Goal: Information Seeking & Learning: Understand process/instructions

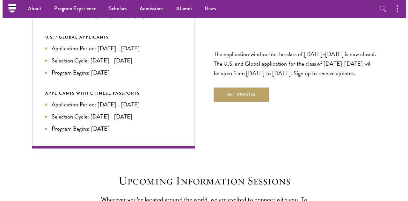
scroll to position [1307, 0]
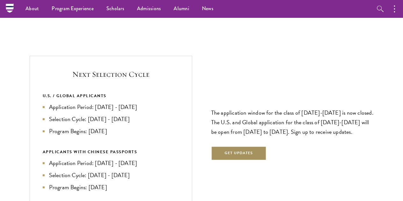
click at [240, 146] on button "Get Updates" at bounding box center [238, 153] width 55 height 14
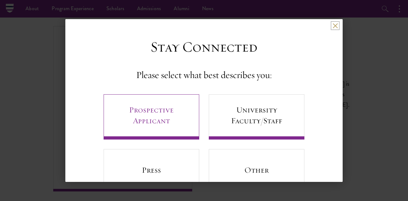
scroll to position [26, 0]
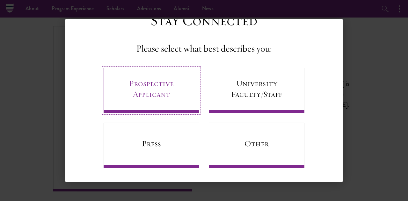
click at [166, 79] on link "Prospective Applicant" at bounding box center [152, 90] width 96 height 45
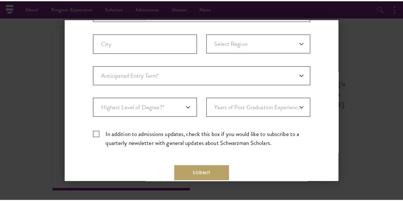
scroll to position [231, 0]
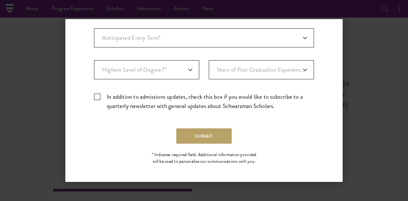
click at [350, 109] on div "Back Stay Connected Please select what best describes you: Prospective Applican…" at bounding box center [204, 100] width 408 height 163
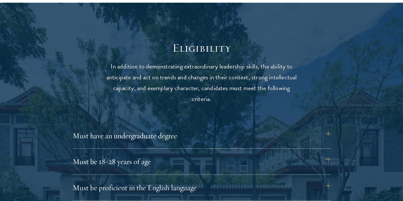
scroll to position [797, 0]
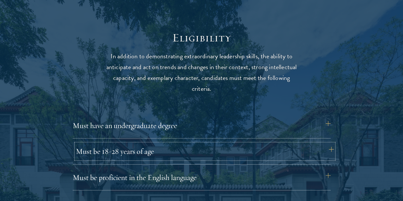
click at [139, 144] on button "Must be 18-28 years of age" at bounding box center [205, 151] width 258 height 15
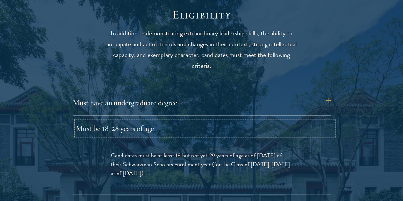
scroll to position [829, 0]
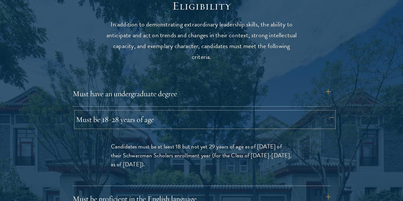
click at [194, 112] on button "Must be 18-28 years of age" at bounding box center [205, 119] width 258 height 15
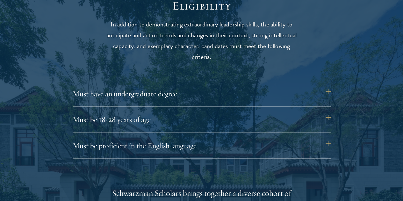
drag, startPoint x: 192, startPoint y: 78, endPoint x: 191, endPoint y: 81, distance: 3.3
click at [191, 86] on button "Must have an undergraduate degree" at bounding box center [205, 93] width 258 height 15
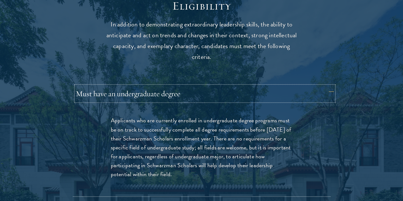
click at [186, 88] on button "Must have an undergraduate degree" at bounding box center [205, 93] width 258 height 15
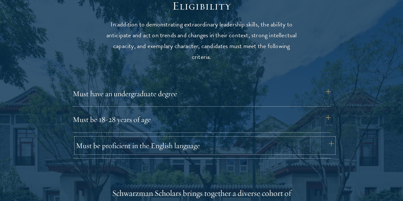
click at [164, 138] on button "Must be proficient in the English language" at bounding box center [205, 145] width 258 height 15
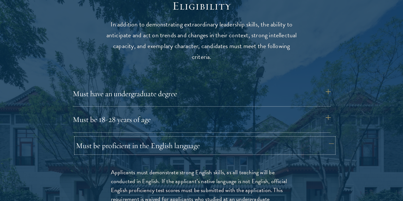
click at [164, 138] on button "Must be proficient in the English language" at bounding box center [205, 145] width 258 height 15
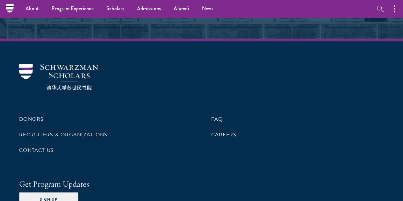
scroll to position [2992, 0]
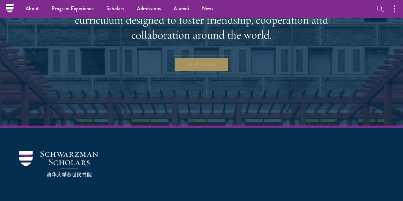
click at [223, 71] on link "Learn More" at bounding box center [201, 64] width 55 height 14
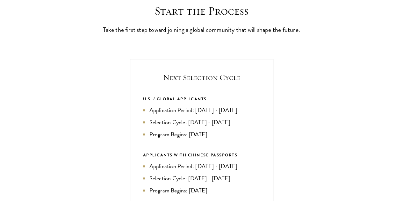
scroll to position [191, 0]
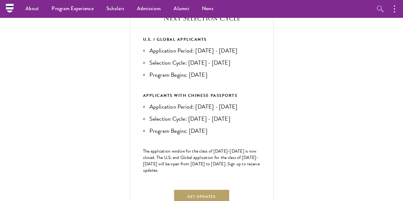
scroll to position [255, 0]
